Goal: Check status: Check status

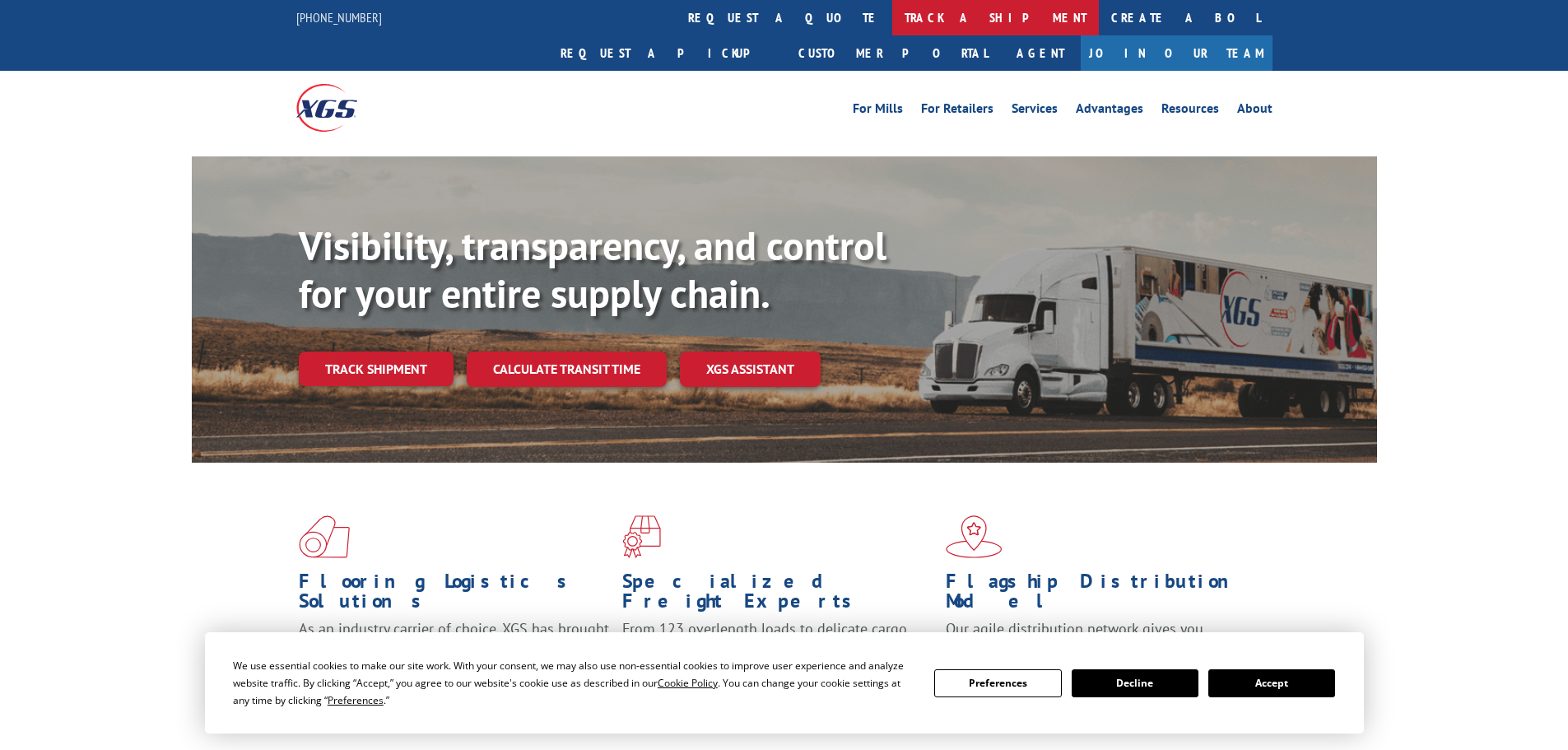
click at [893, 12] on link "track a shipment" at bounding box center [996, 18] width 207 height 36
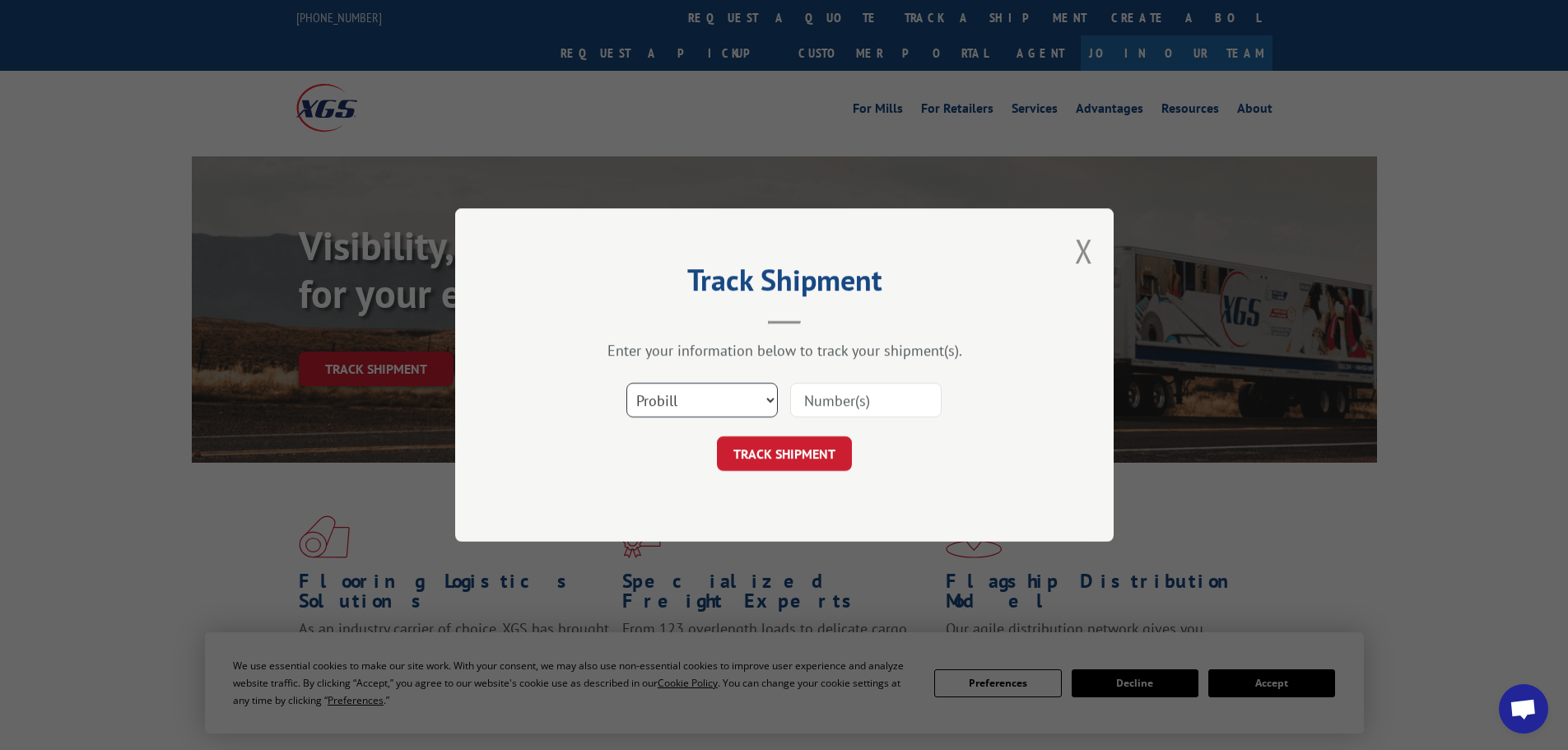
drag, startPoint x: 698, startPoint y: 402, endPoint x: 681, endPoint y: 404, distance: 17.1
click at [698, 402] on select "Select category... Probill BOL PO" at bounding box center [702, 399] width 151 height 35
select select "bol"
click at [626, 382] on select "Select category... Probill BOL PO" at bounding box center [702, 399] width 151 height 35
click at [810, 401] on input at bounding box center [866, 399] width 151 height 35
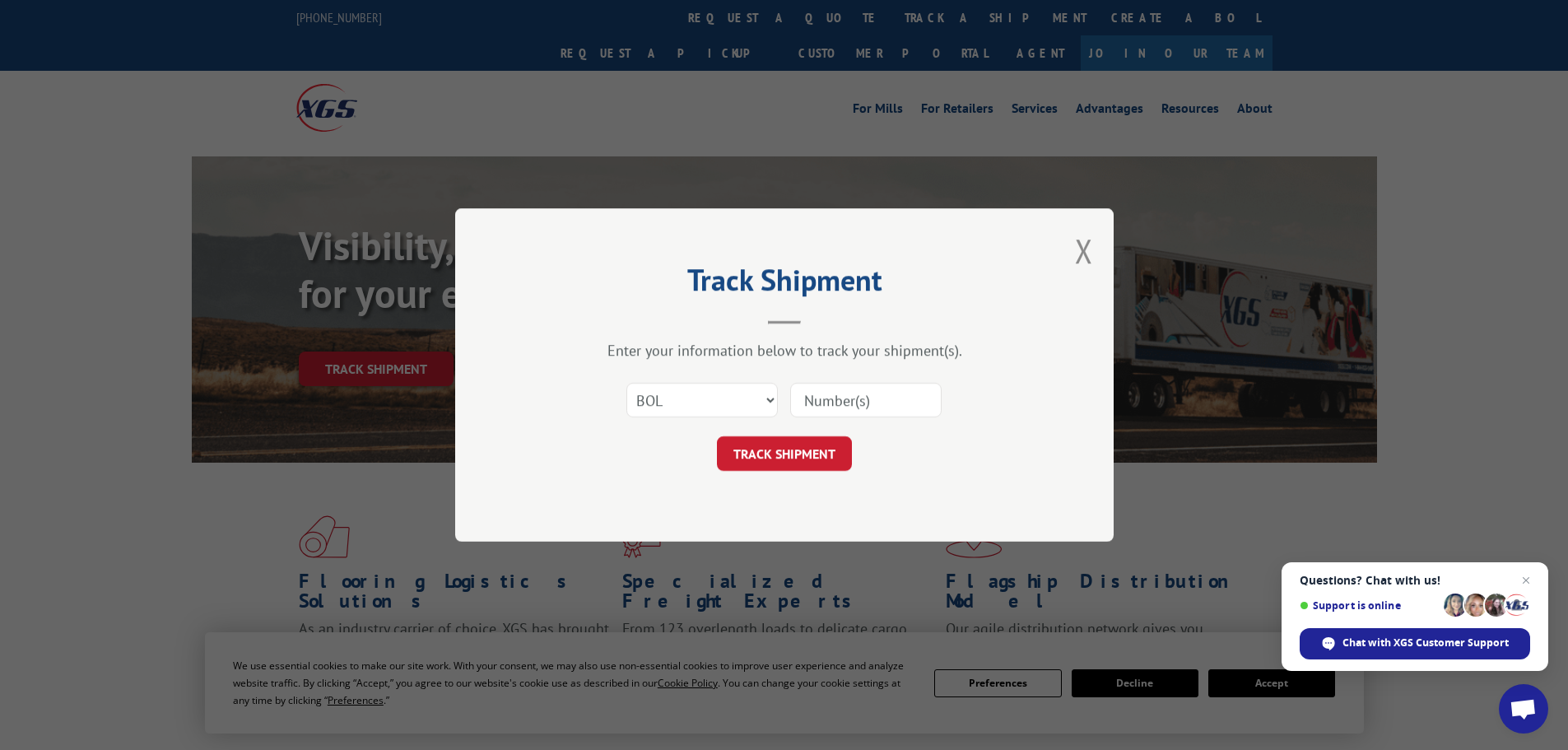
paste input "6024789"
type input "6024789"
click at [758, 446] on button "TRACK SHIPMENT" at bounding box center [784, 454] width 135 height 35
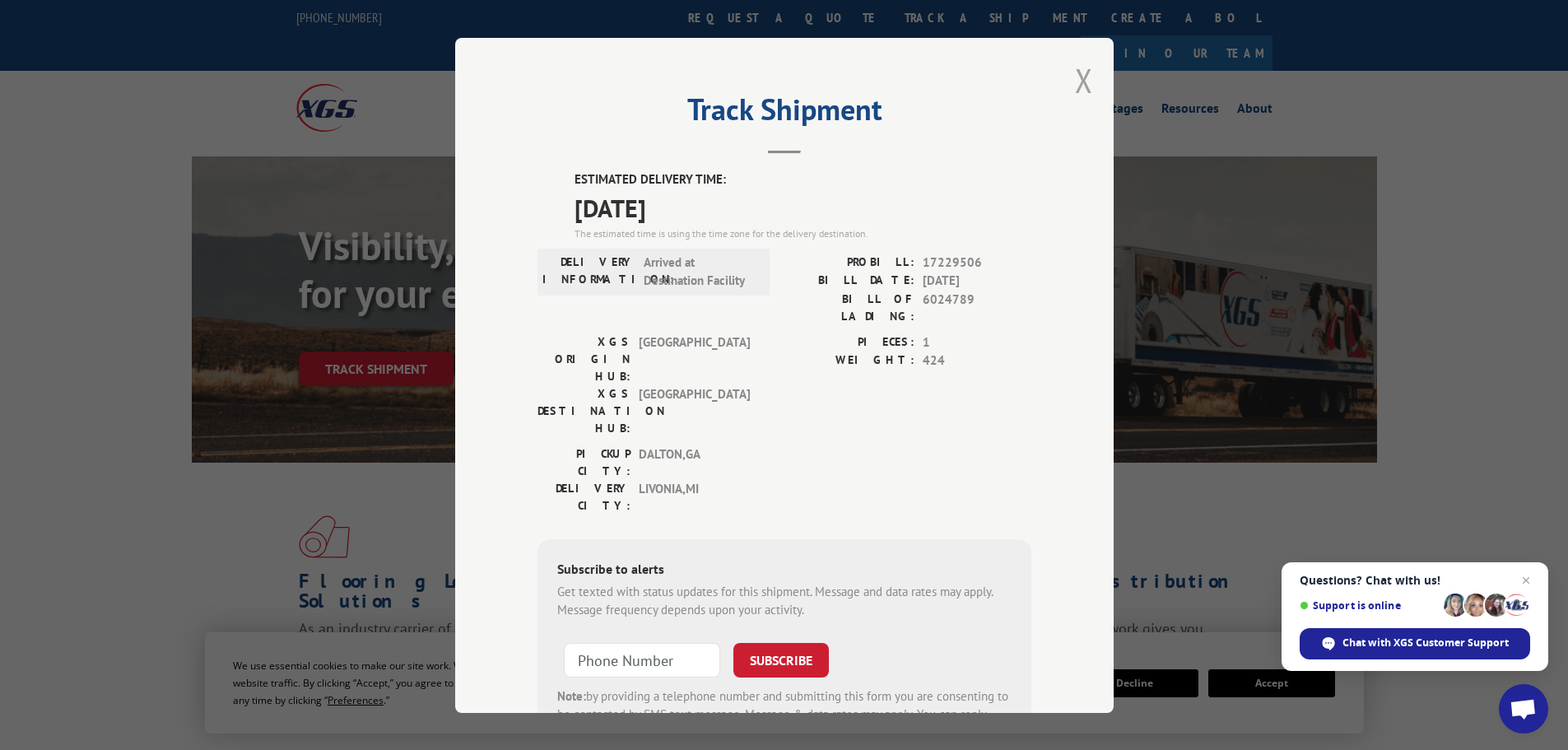
click at [1075, 80] on button "Close modal" at bounding box center [1084, 80] width 18 height 44
